Goal: Check status: Check status

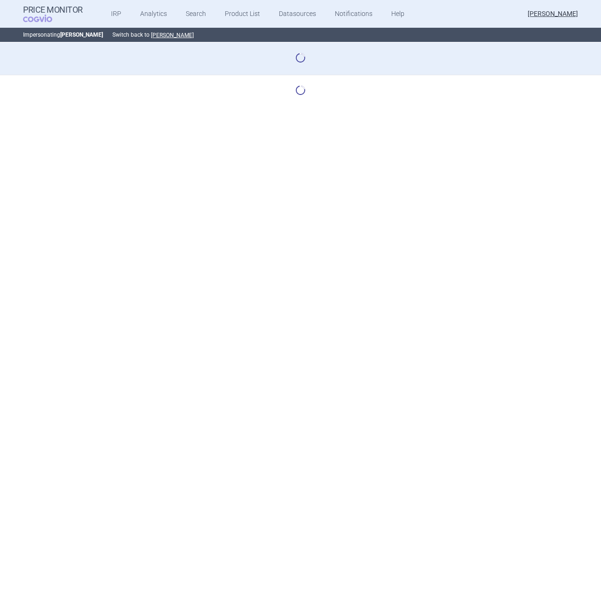
select select "base-scenario-id"
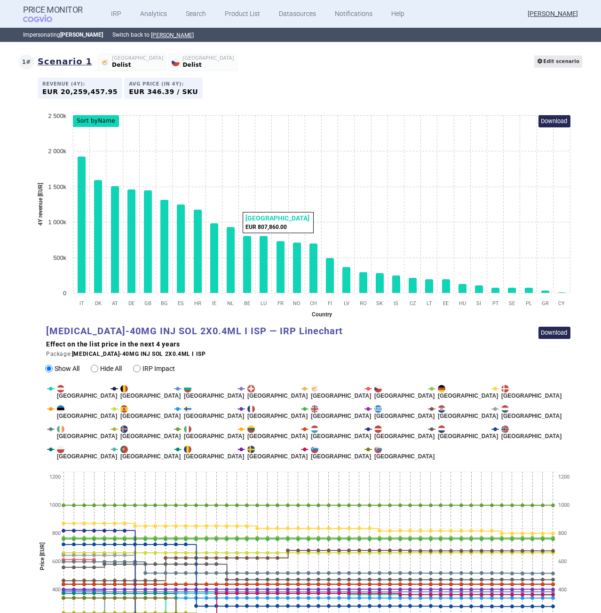
scroll to position [940, 0]
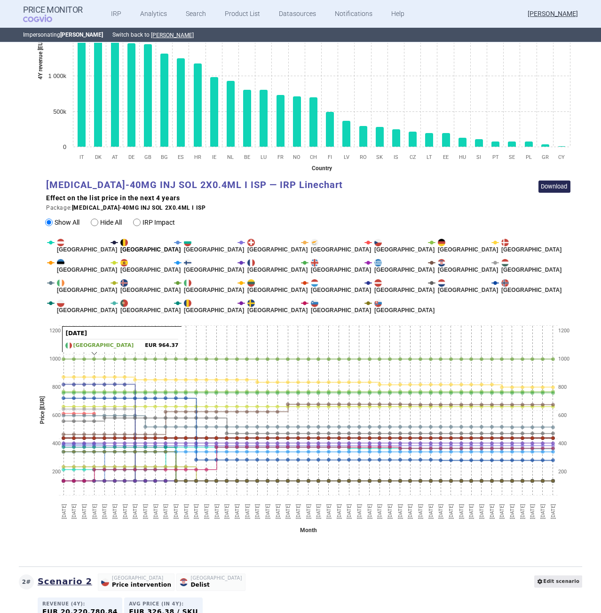
click at [128, 245] on span "[GEOGRAPHIC_DATA]" at bounding box center [150, 246] width 60 height 14
radio input "false"
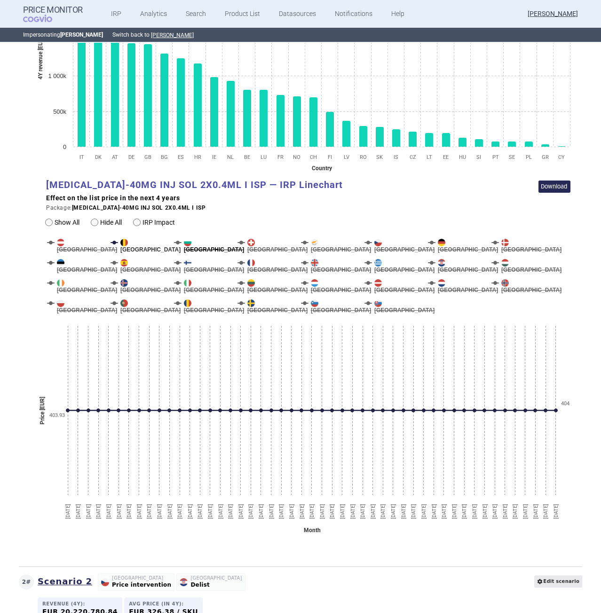
click at [190, 239] on img at bounding box center [188, 243] width 8 height 8
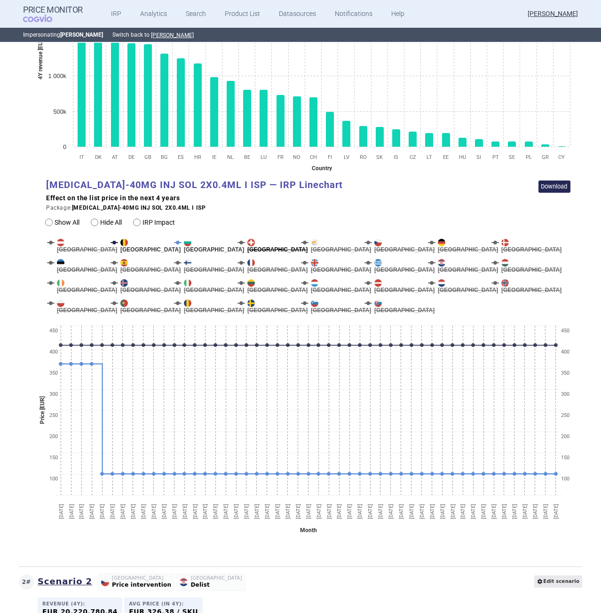
click at [261, 239] on span "[GEOGRAPHIC_DATA]" at bounding box center [277, 246] width 60 height 14
click at [324, 239] on span "[GEOGRAPHIC_DATA]" at bounding box center [341, 246] width 60 height 14
click at [387, 242] on span "[GEOGRAPHIC_DATA]" at bounding box center [404, 246] width 60 height 14
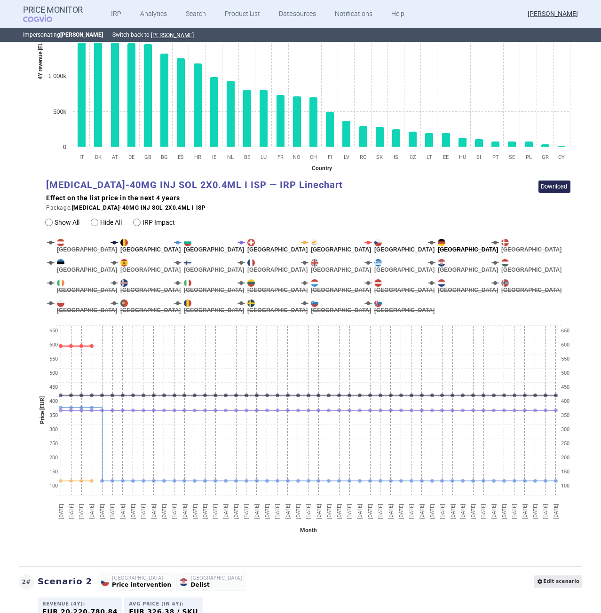
click at [446, 239] on span "[GEOGRAPHIC_DATA]" at bounding box center [468, 246] width 60 height 14
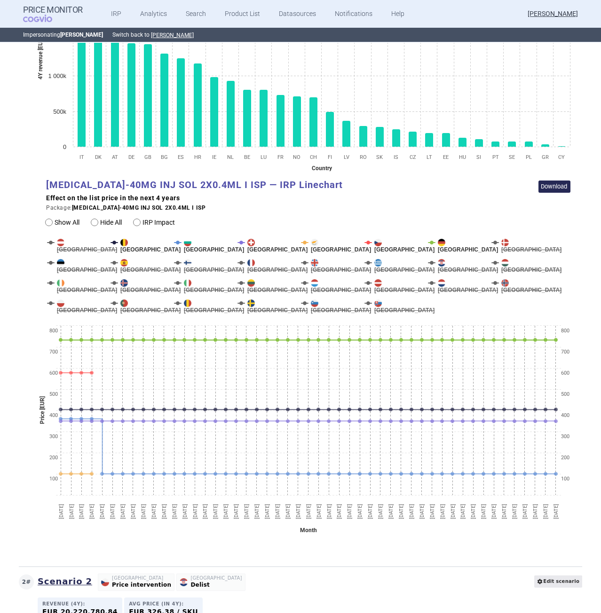
click at [504, 239] on img at bounding box center [505, 243] width 8 height 8
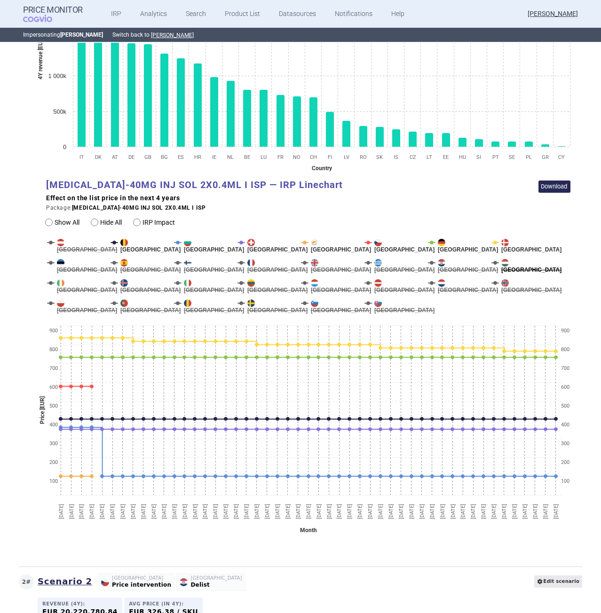
click at [503, 266] on span "[GEOGRAPHIC_DATA]" at bounding box center [531, 266] width 60 height 14
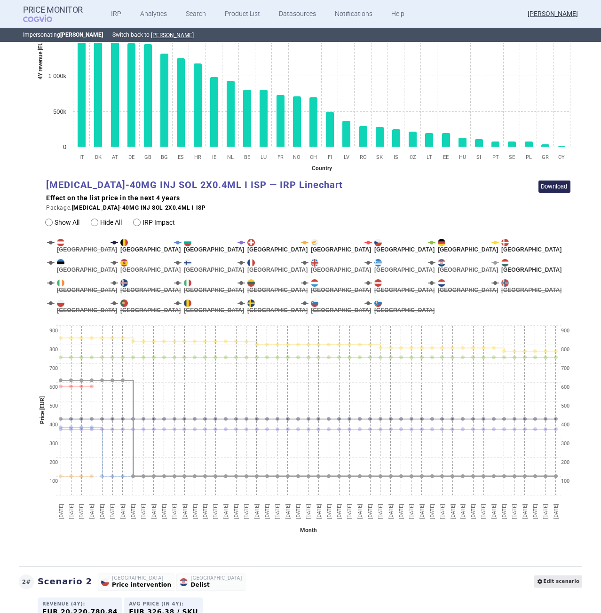
click at [503, 259] on img at bounding box center [505, 263] width 8 height 8
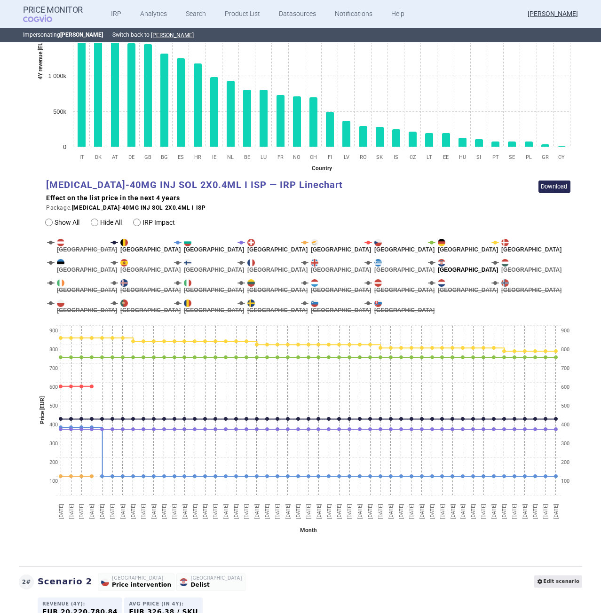
click at [448, 259] on span "[GEOGRAPHIC_DATA]" at bounding box center [468, 266] width 60 height 14
click at [437, 276] on rect "HUMIRA-40MG INJ SOL 2X0.4ML I ISP — IRP Linechart" at bounding box center [306, 360] width 537 height 376
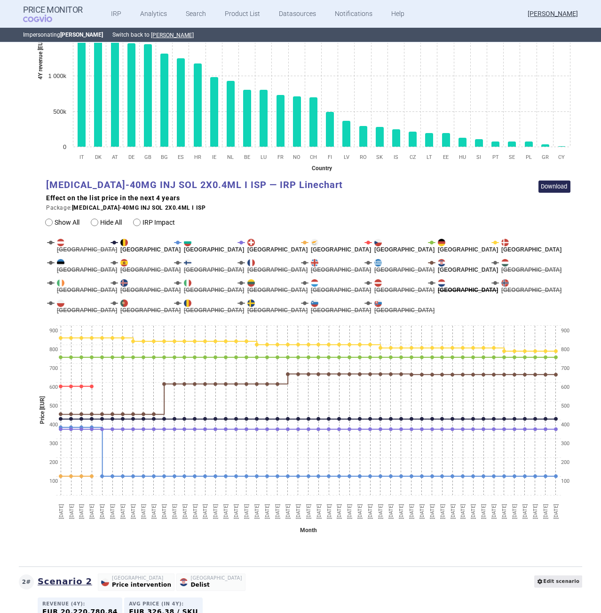
click at [438, 279] on span "[GEOGRAPHIC_DATA]" at bounding box center [468, 286] width 60 height 14
click at [495, 271] on rect "HUMIRA-40MG INJ SOL 2X0.4ML I ISP — IRP Linechart" at bounding box center [306, 360] width 537 height 376
click at [501, 279] on img at bounding box center [505, 283] width 8 height 8
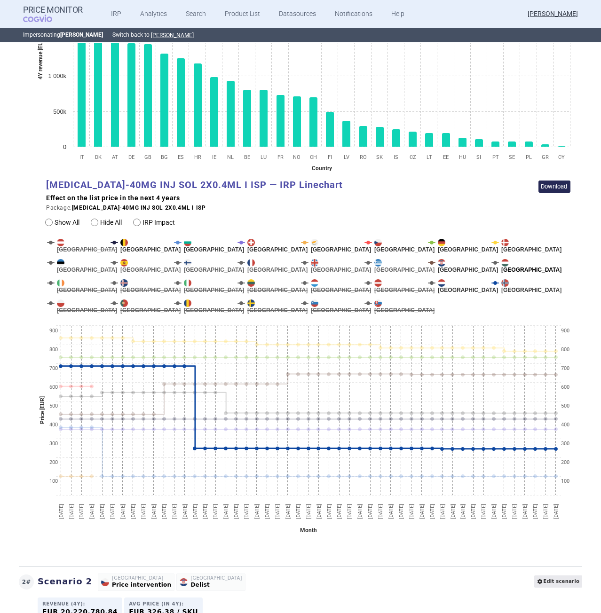
click at [510, 261] on span "[GEOGRAPHIC_DATA]" at bounding box center [531, 266] width 60 height 14
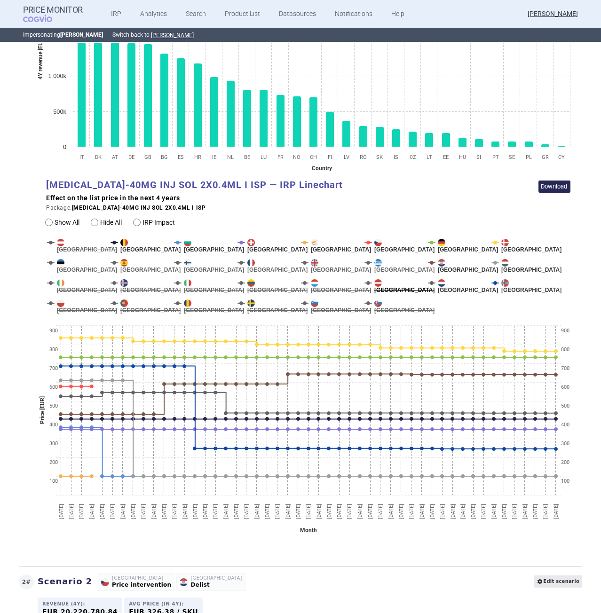
click at [378, 281] on span "[GEOGRAPHIC_DATA]" at bounding box center [404, 286] width 60 height 14
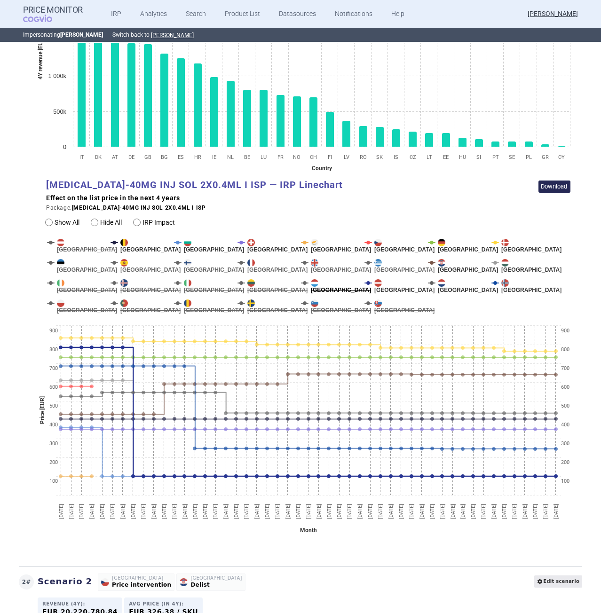
click at [327, 279] on span "[GEOGRAPHIC_DATA]" at bounding box center [341, 286] width 60 height 14
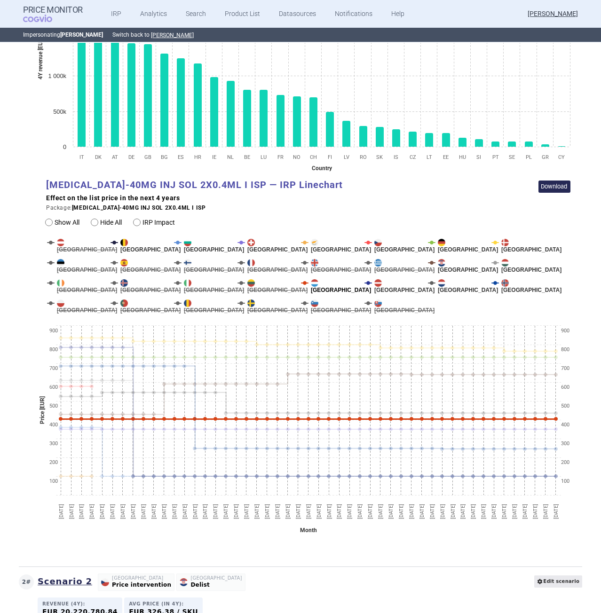
click at [324, 281] on span "[GEOGRAPHIC_DATA]" at bounding box center [341, 286] width 60 height 14
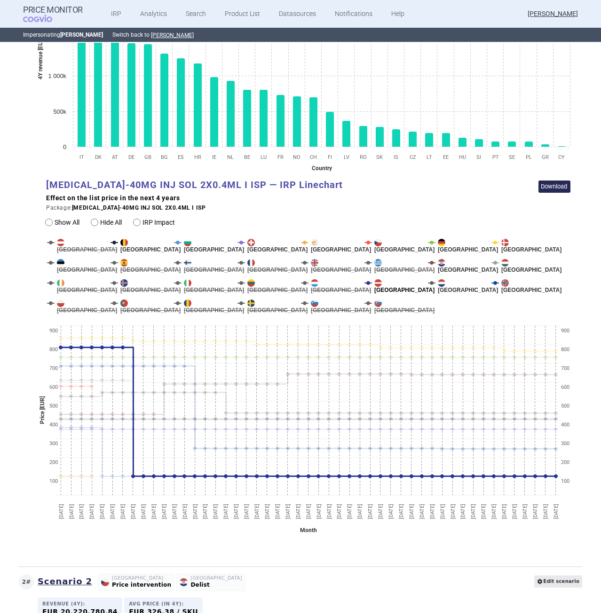
click at [385, 279] on span "[GEOGRAPHIC_DATA]" at bounding box center [404, 286] width 60 height 14
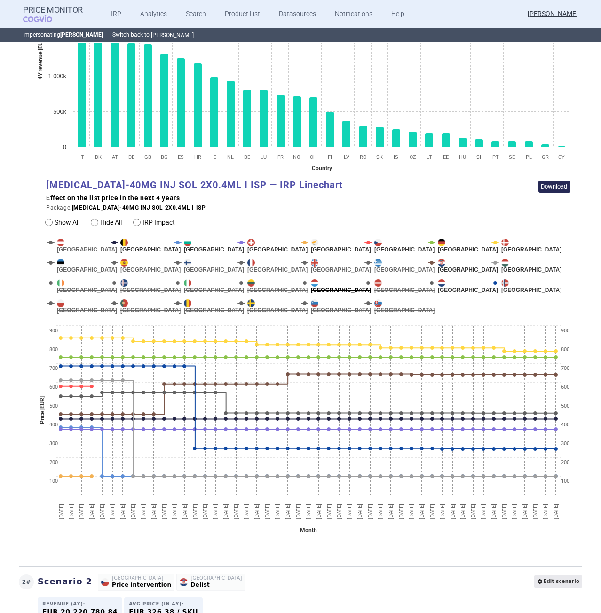
click at [326, 280] on span "[GEOGRAPHIC_DATA]" at bounding box center [341, 286] width 60 height 14
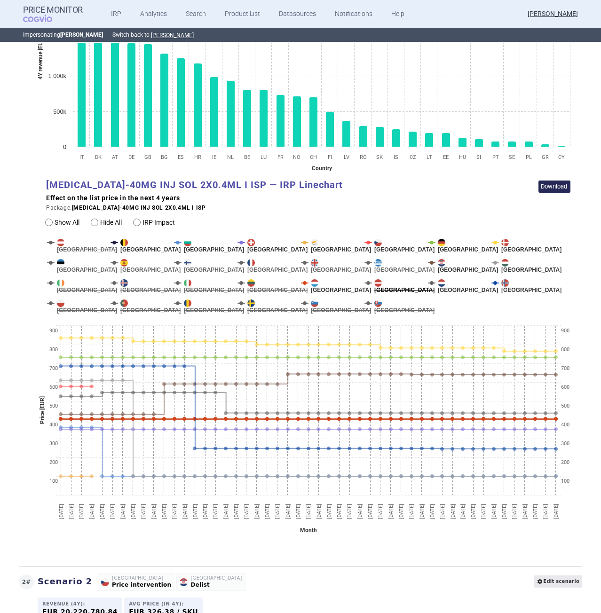
click at [378, 281] on span "[GEOGRAPHIC_DATA]" at bounding box center [404, 286] width 60 height 14
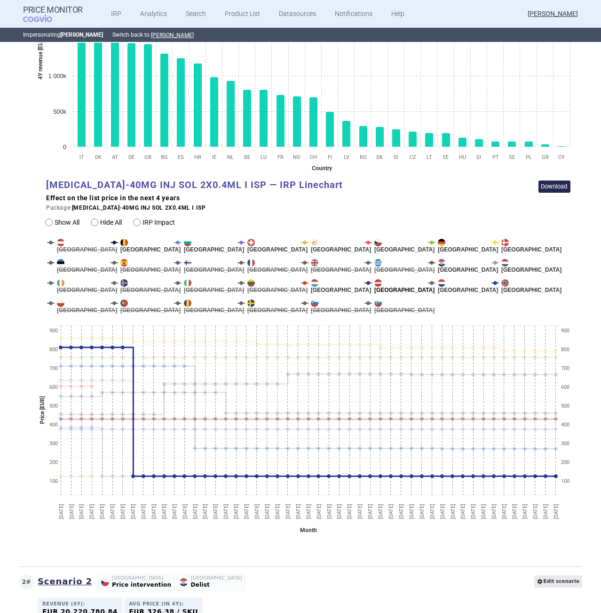
click at [380, 283] on span "[GEOGRAPHIC_DATA]" at bounding box center [404, 286] width 60 height 14
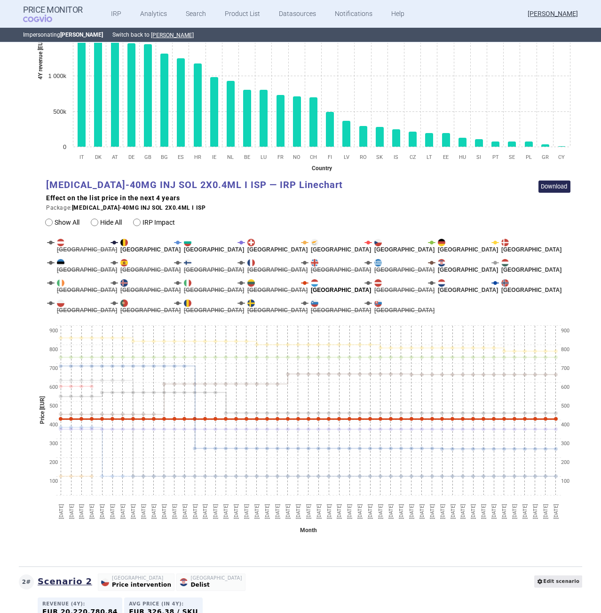
click at [321, 281] on span "[GEOGRAPHIC_DATA]" at bounding box center [341, 286] width 60 height 14
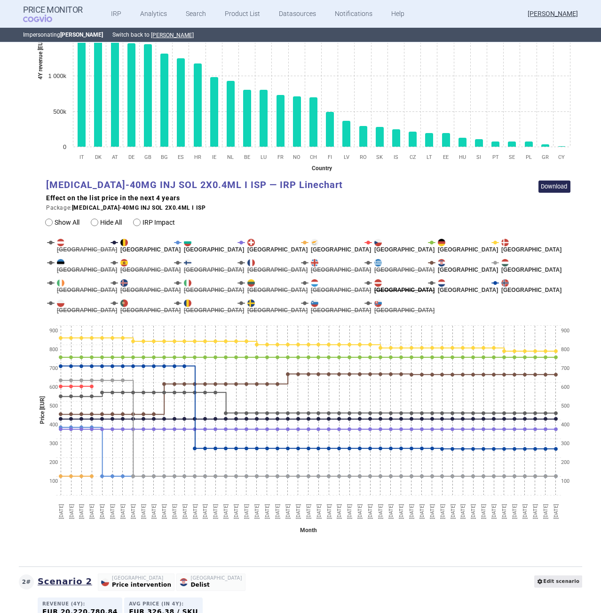
click at [381, 281] on span "[GEOGRAPHIC_DATA]" at bounding box center [404, 286] width 60 height 14
